Goal: Task Accomplishment & Management: Manage account settings

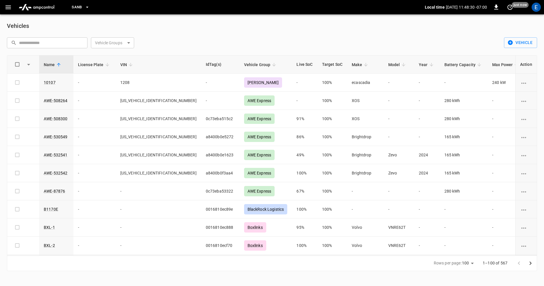
click at [90, 9] on icon "button" at bounding box center [87, 7] width 6 height 6
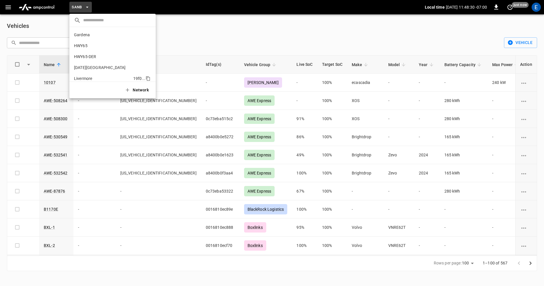
scroll to position [48, 0]
click at [148, 51] on icon "copy" at bounding box center [147, 51] width 5 height 5
click at [149, 53] on icon "copy" at bounding box center [147, 51] width 5 height 5
click at [395, 35] on div at bounding box center [272, 143] width 544 height 286
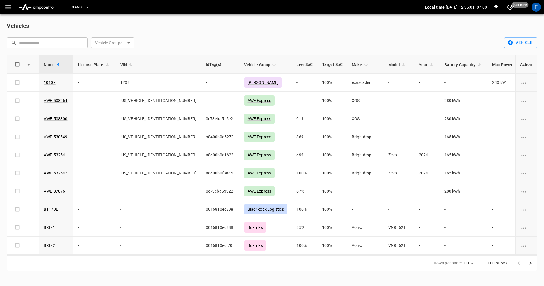
click at [89, 10] on button "SanB" at bounding box center [80, 7] width 22 height 11
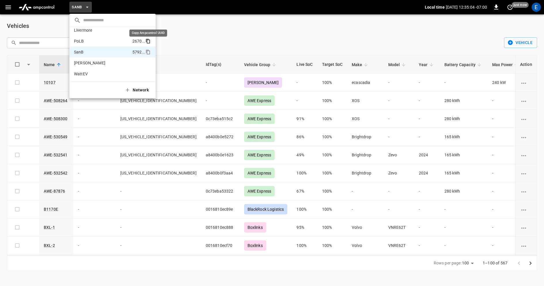
click at [149, 39] on icon "copy" at bounding box center [147, 41] width 5 height 5
click at [204, 24] on div at bounding box center [272, 143] width 544 height 286
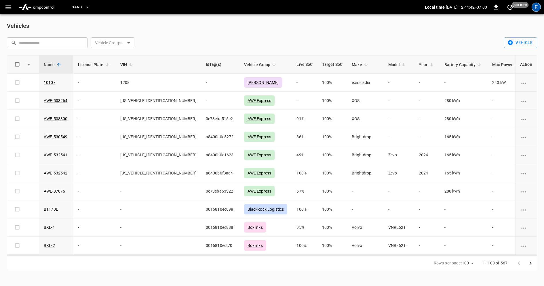
click at [534, 3] on div "E" at bounding box center [536, 7] width 9 height 9
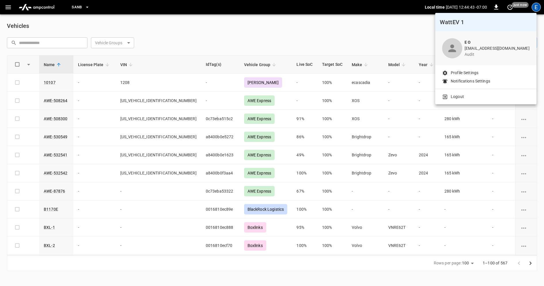
click at [474, 98] on li "Logout" at bounding box center [485, 97] width 87 height 6
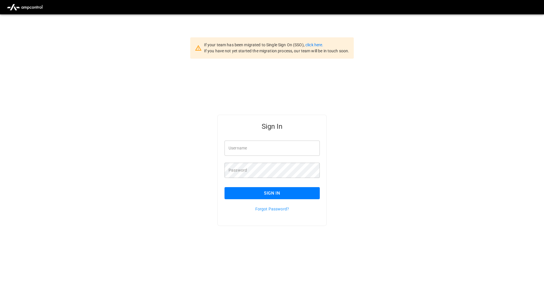
type input "**********"
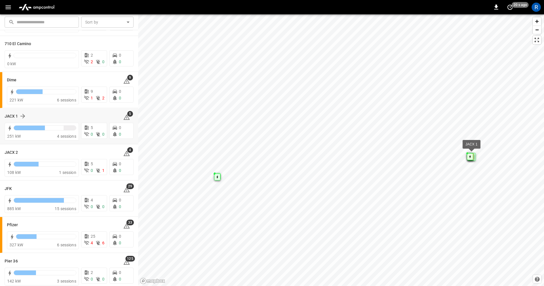
scroll to position [43, 0]
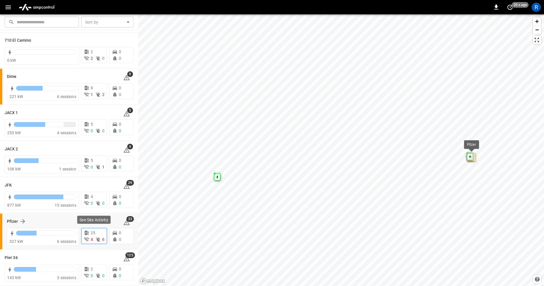
click at [95, 239] on icon at bounding box center [98, 240] width 6 height 6
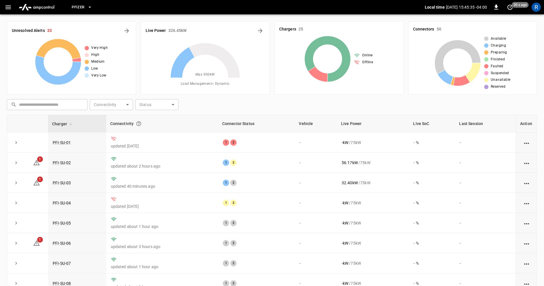
click at [90, 6] on icon "button" at bounding box center [90, 7] width 6 height 6
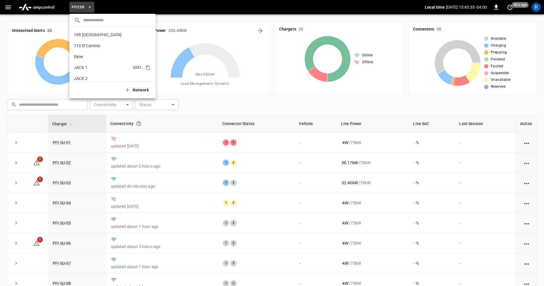
scroll to position [37, 0]
click at [150, 64] on icon "copy" at bounding box center [147, 62] width 5 height 5
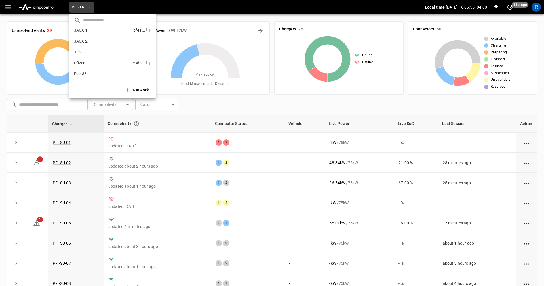
click at [112, 33] on li "JACX 1 bf41 ..." at bounding box center [112, 30] width 86 height 11
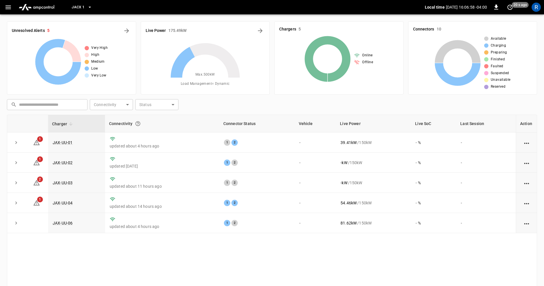
click at [91, 9] on icon "button" at bounding box center [90, 7] width 6 height 6
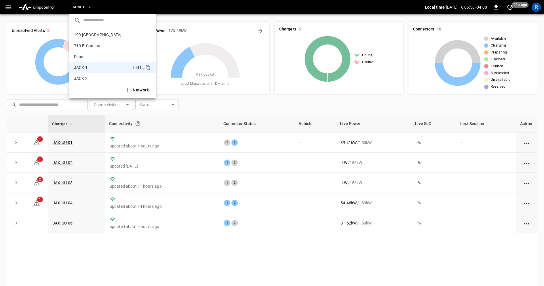
scroll to position [31, 0]
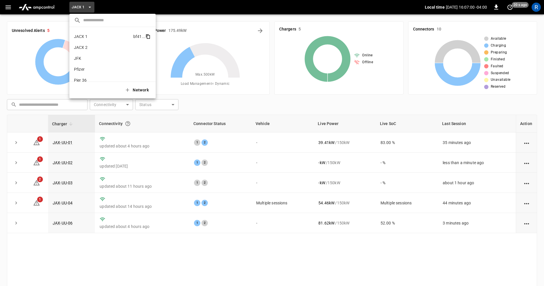
click at [150, 36] on icon "copy" at bounding box center [148, 37] width 3 height 4
click at [259, 30] on div at bounding box center [272, 143] width 544 height 286
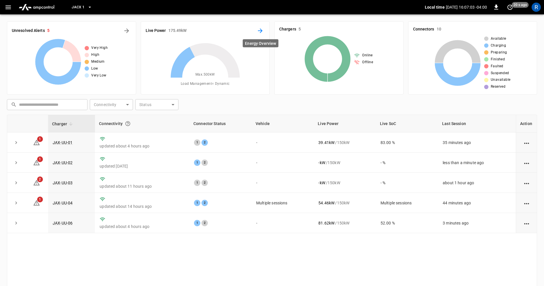
click at [261, 30] on icon "Energy Overview" at bounding box center [260, 30] width 5 height 5
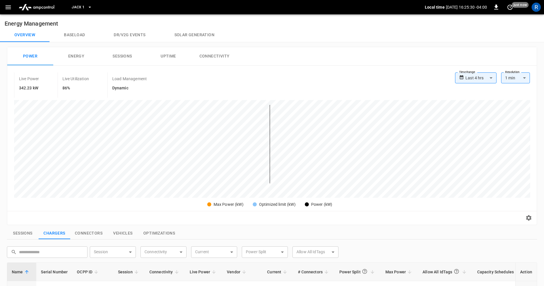
click at [90, 8] on icon "button" at bounding box center [90, 7] width 6 height 6
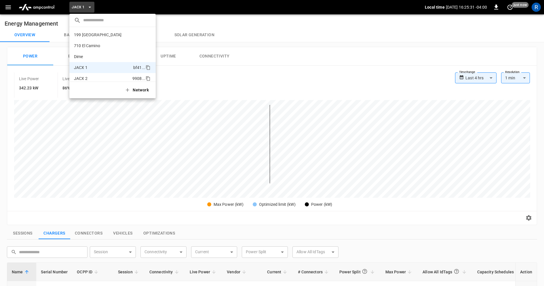
scroll to position [31, 0]
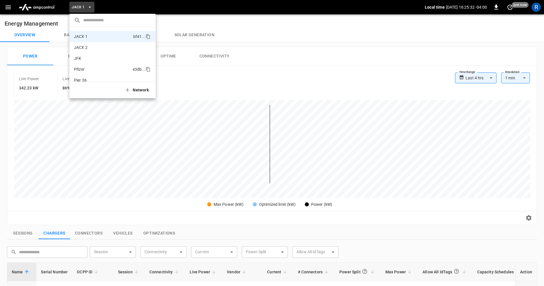
click at [115, 70] on p "Pfizer" at bounding box center [102, 69] width 56 height 6
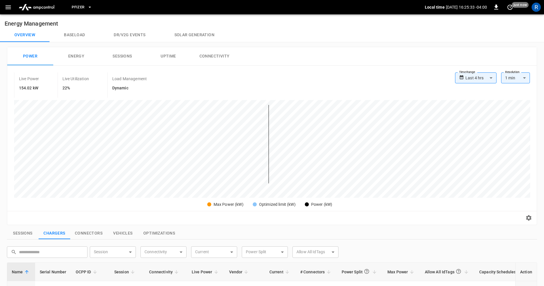
click at [92, 8] on icon "button" at bounding box center [90, 7] width 6 height 6
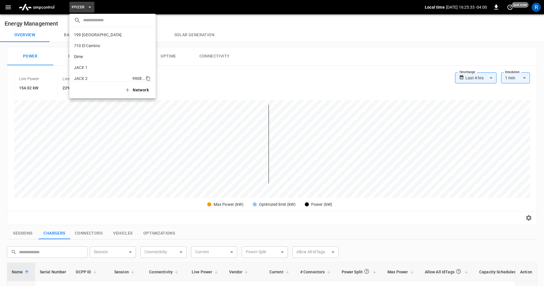
scroll to position [37, 0]
click at [146, 63] on icon "copy" at bounding box center [147, 62] width 3 height 3
click at [150, 28] on icon "copy" at bounding box center [147, 30] width 5 height 5
click at [531, 14] on div at bounding box center [272, 143] width 544 height 286
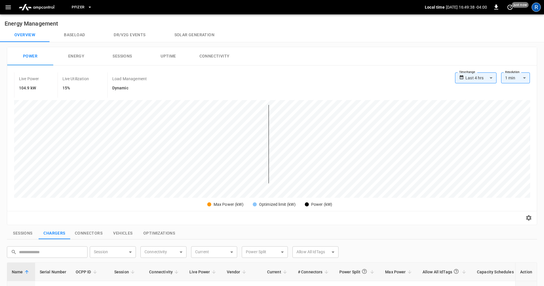
click at [536, 3] on div "R" at bounding box center [536, 7] width 9 height 9
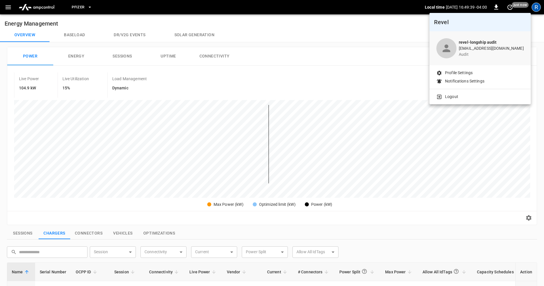
click at [473, 97] on li "Logout" at bounding box center [479, 97] width 87 height 6
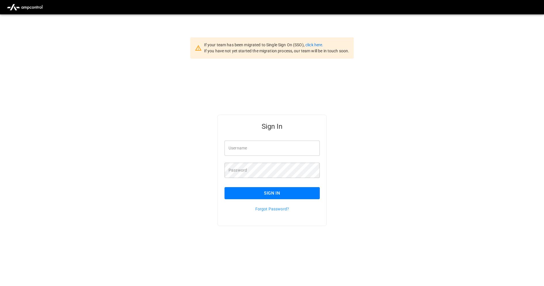
type input "**********"
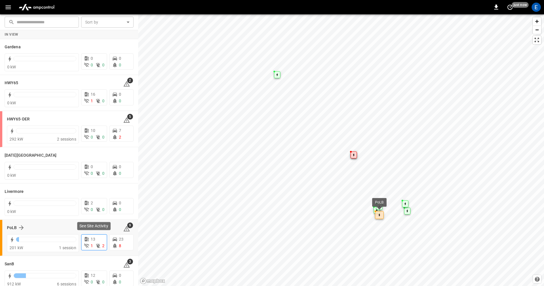
click at [95, 239] on div "13" at bounding box center [94, 240] width 21 height 6
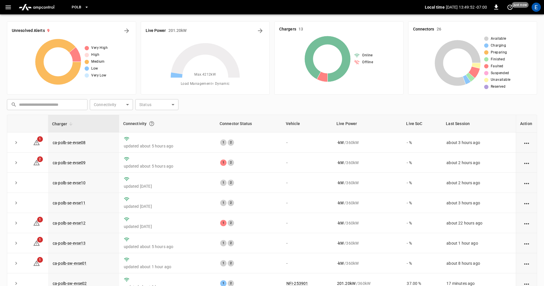
click at [87, 7] on icon "button" at bounding box center [86, 7] width 2 height 1
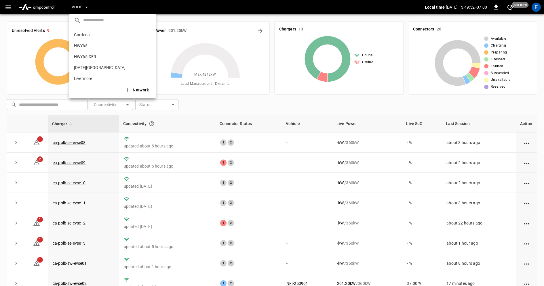
scroll to position [48, 0]
click at [148, 40] on icon "copy" at bounding box center [148, 42] width 3 height 4
click at [148, 51] on icon "copy" at bounding box center [148, 53] width 3 height 4
